Goal: Transaction & Acquisition: Purchase product/service

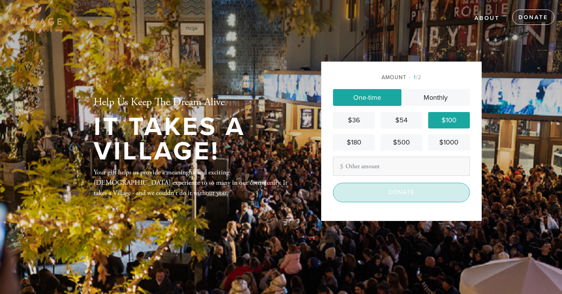
click at [400, 196] on input "Donate" at bounding box center [401, 192] width 137 height 19
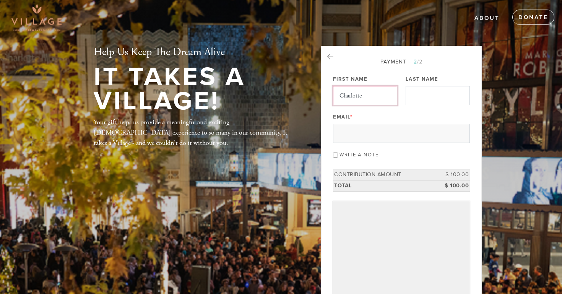
type input "Charlotte"
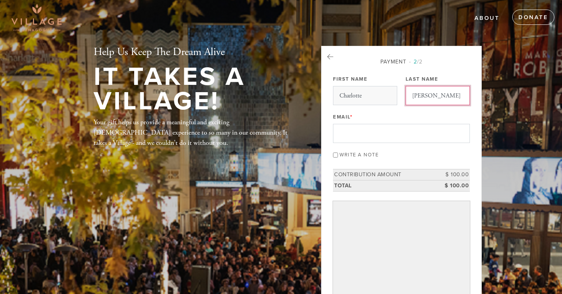
type input "[PERSON_NAME]"
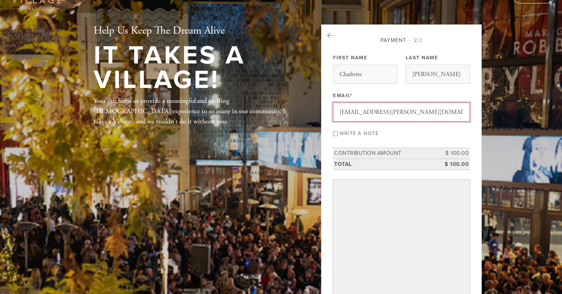
scroll to position [34, 0]
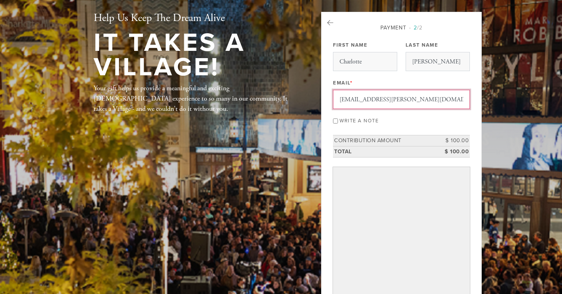
type input "[EMAIL_ADDRESS][PERSON_NAME][DOMAIN_NAME]"
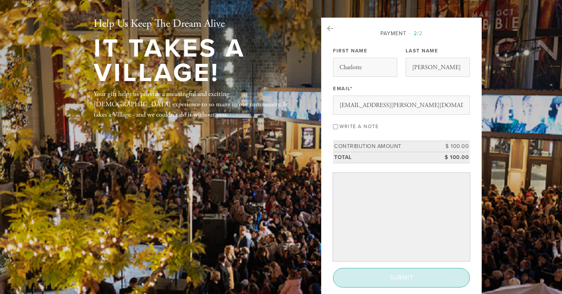
scroll to position [28, 0]
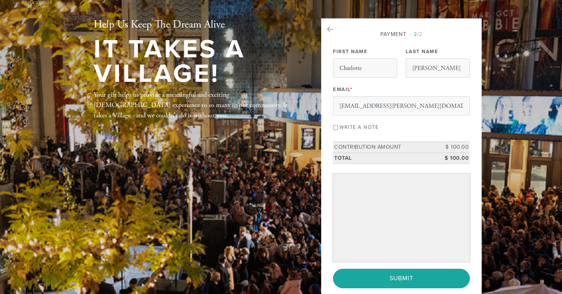
click at [335, 128] on input "Write a note" at bounding box center [335, 127] width 5 height 5
checkbox input "true"
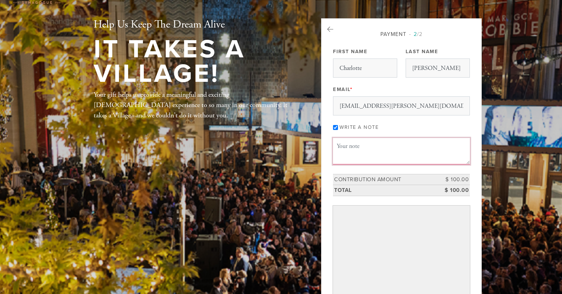
click at [354, 146] on textarea "Message or dedication" at bounding box center [401, 151] width 137 height 26
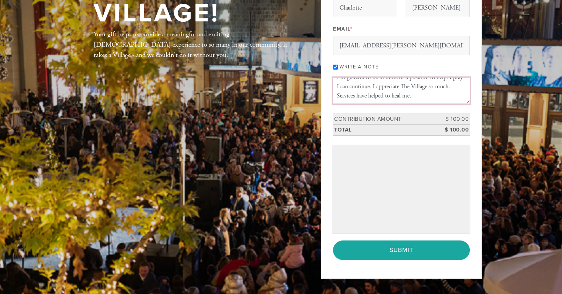
scroll to position [94, 0]
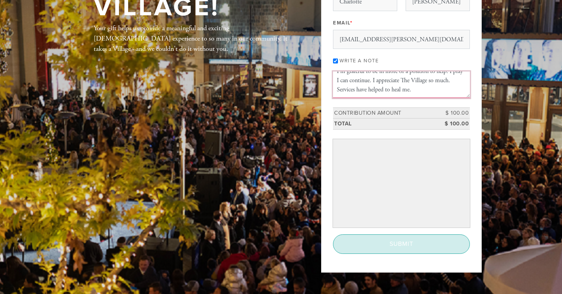
type textarea "I'm grateful to be in more of a position to help! I pray I can continue. I appr…"
click at [401, 247] on input "Submit" at bounding box center [401, 243] width 137 height 19
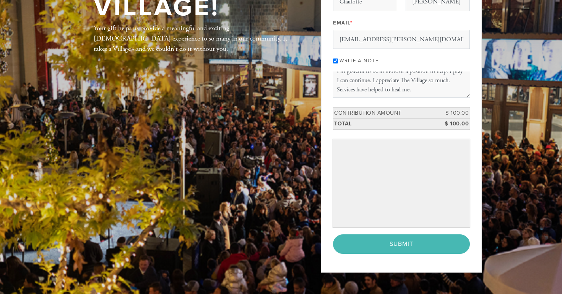
click at [415, 246] on div "< Previous Page Submit" at bounding box center [401, 243] width 137 height 19
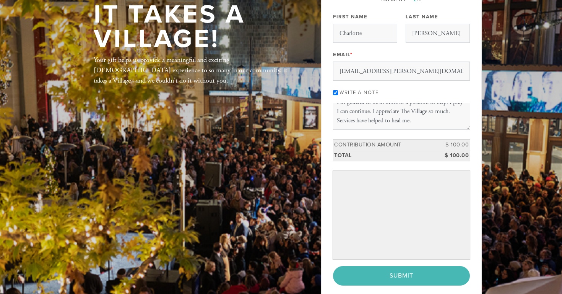
scroll to position [70, 0]
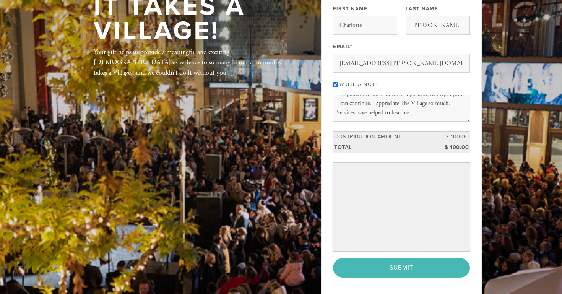
click at [410, 268] on div "< Previous Page Submit" at bounding box center [401, 267] width 137 height 19
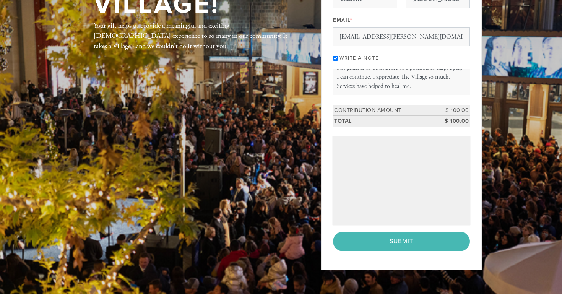
scroll to position [100, 0]
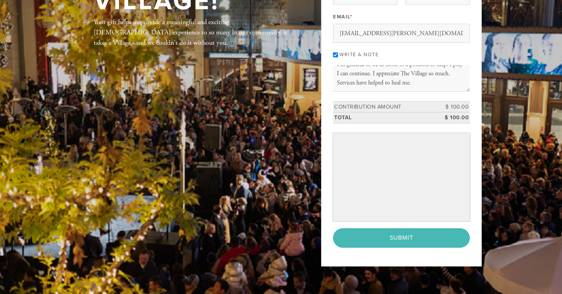
click at [422, 115] on td "Total" at bounding box center [384, 117] width 102 height 11
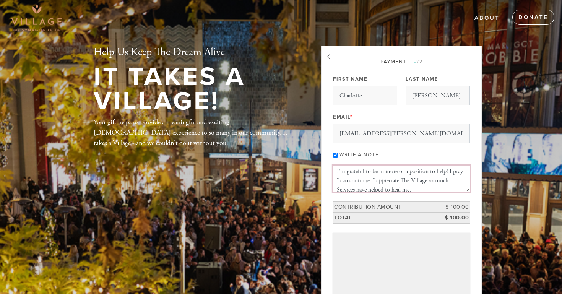
scroll to position [0, 0]
drag, startPoint x: 419, startPoint y: 185, endPoint x: 335, endPoint y: 154, distance: 89.1
click at [335, 154] on div "Payment 2 /2 Payment Processor Pay Later Credit Card First Name Charlotte Last …" at bounding box center [401, 203] width 137 height 290
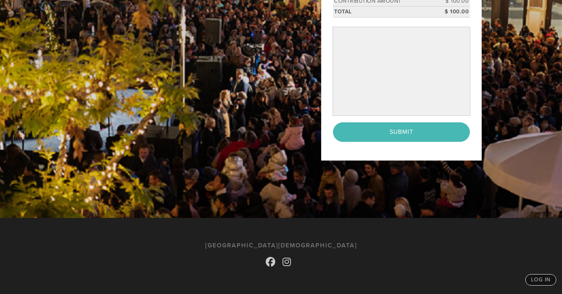
scroll to position [206, 0]
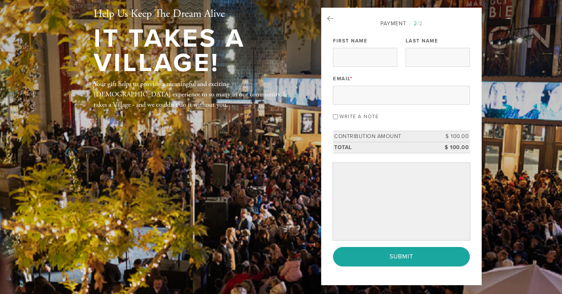
scroll to position [38, 0]
type input "c"
type input "Charlotte"
type input "[PERSON_NAME]"
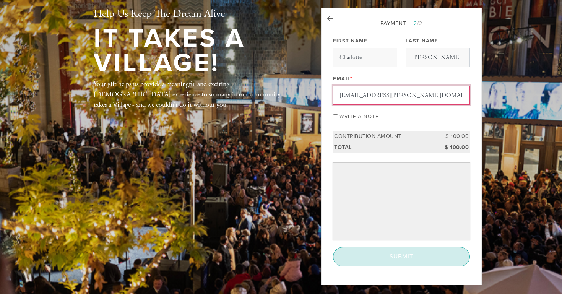
type input "[EMAIL_ADDRESS][PERSON_NAME][DOMAIN_NAME]"
click at [420, 250] on input "Submit" at bounding box center [401, 256] width 137 height 19
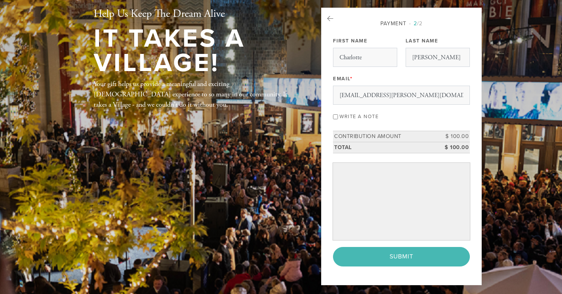
click at [335, 115] on input "Write a note" at bounding box center [335, 116] width 5 height 5
checkbox input "true"
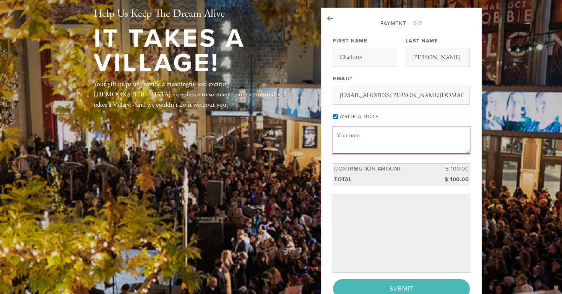
paste textarea "I'm grateful to be in more of a position to help! I pray I can continue. I appr…"
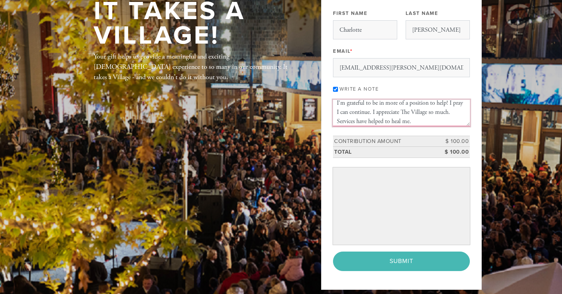
scroll to position [66, 0]
type textarea "I'm grateful to be in more of a position to help! I pray I can continue. I appr…"
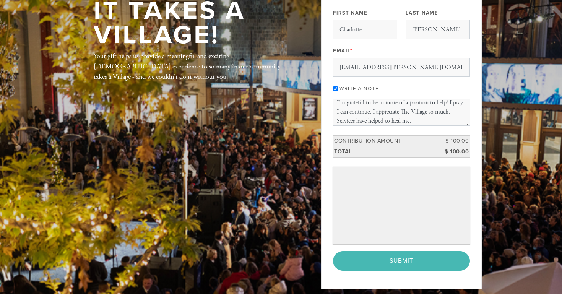
click at [335, 88] on input "Write a note" at bounding box center [335, 88] width 5 height 5
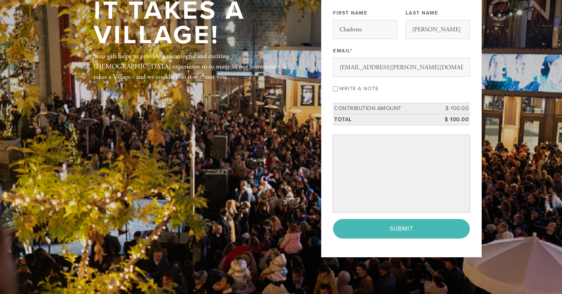
click at [337, 89] on input "Write a note" at bounding box center [335, 88] width 5 height 5
checkbox input "true"
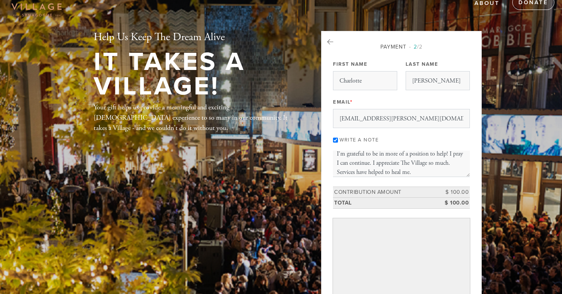
scroll to position [15, 0]
click at [389, 76] on input "Charlotte" at bounding box center [365, 80] width 64 height 19
click at [443, 81] on input "[PERSON_NAME]" at bounding box center [438, 80] width 64 height 19
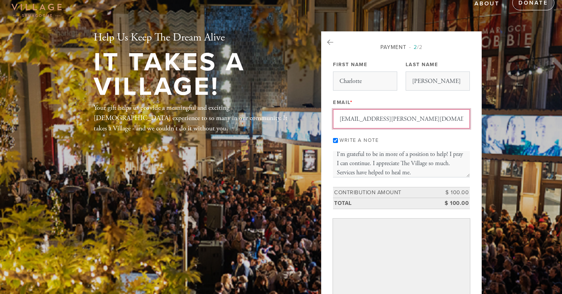
click at [431, 115] on input "[EMAIL_ADDRESS][PERSON_NAME][DOMAIN_NAME]" at bounding box center [401, 118] width 137 height 19
click at [426, 177] on textarea "I'm grateful to be in more of a position to help! I pray I can continue. I appr…" at bounding box center [401, 164] width 137 height 26
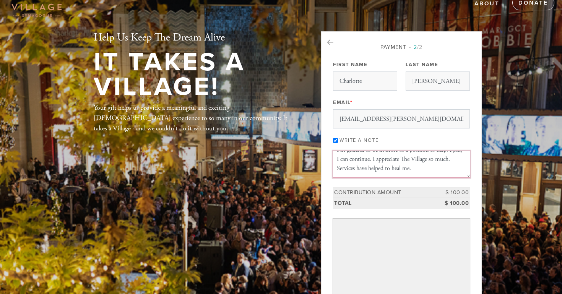
scroll to position [9, 0]
click at [416, 191] on td "Contribution Amount" at bounding box center [384, 192] width 102 height 11
click at [414, 201] on td "Total" at bounding box center [384, 203] width 102 height 11
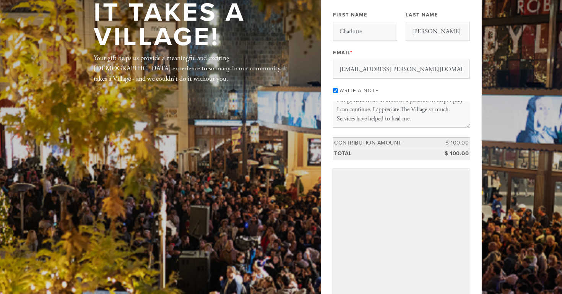
scroll to position [73, 0]
